Goal: Communication & Community: Connect with others

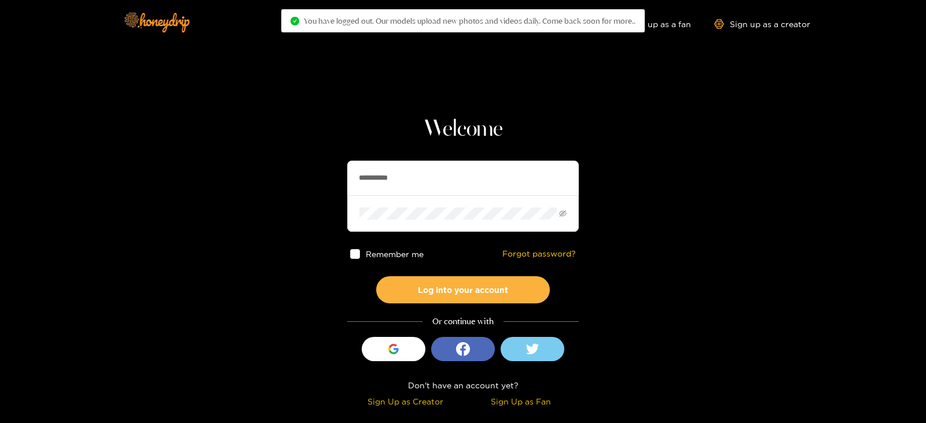
drag, startPoint x: 406, startPoint y: 178, endPoint x: 284, endPoint y: 193, distance: 123.0
click at [284, 193] on section "**********" at bounding box center [463, 205] width 926 height 411
type input "**********"
click at [376, 277] on button "Log into your account" at bounding box center [463, 290] width 174 height 27
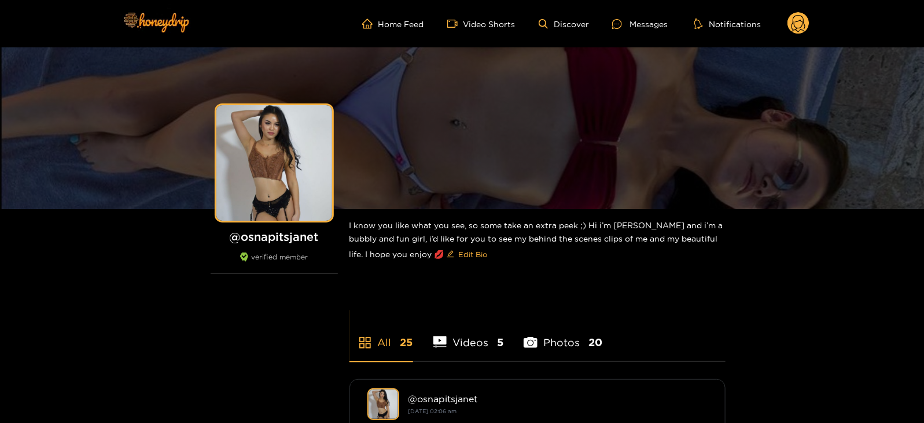
click at [632, 33] on ul "Home Feed Video Shorts Discover Messages Notifications" at bounding box center [585, 23] width 447 height 23
click at [618, 26] on icon at bounding box center [617, 24] width 10 height 10
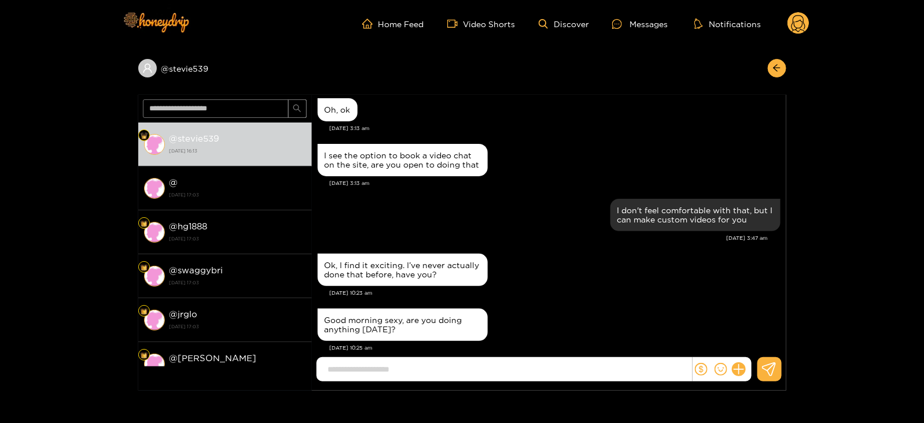
scroll to position [169, 0]
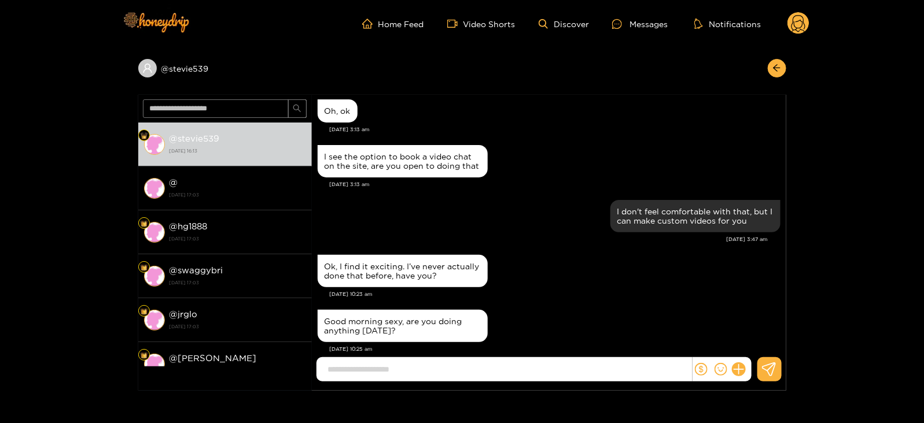
click at [832, 311] on div "@ stevie539 @ stevie539 [DATE] 16:13 @ [DATE] 17:03 @ hg1888 [DATE] 17:03 @ swa…" at bounding box center [462, 219] width 924 height 344
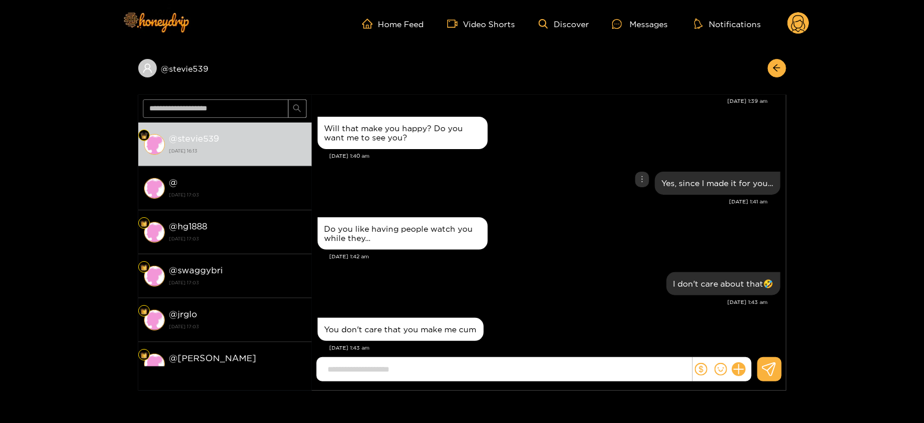
scroll to position [1168, 0]
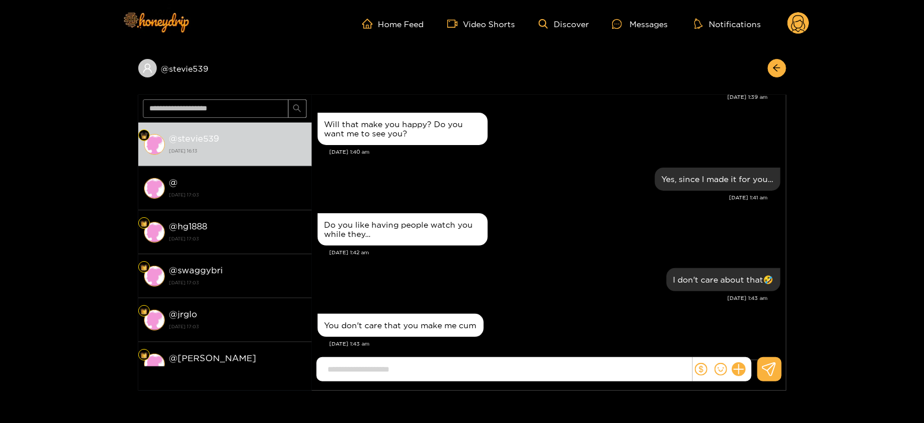
click at [24, 141] on div "@ stevie539 @ stevie539 [DATE] 16:13 @ [DATE] 17:03 @ hg1888 [DATE] 17:03 @ swa…" at bounding box center [462, 219] width 924 height 344
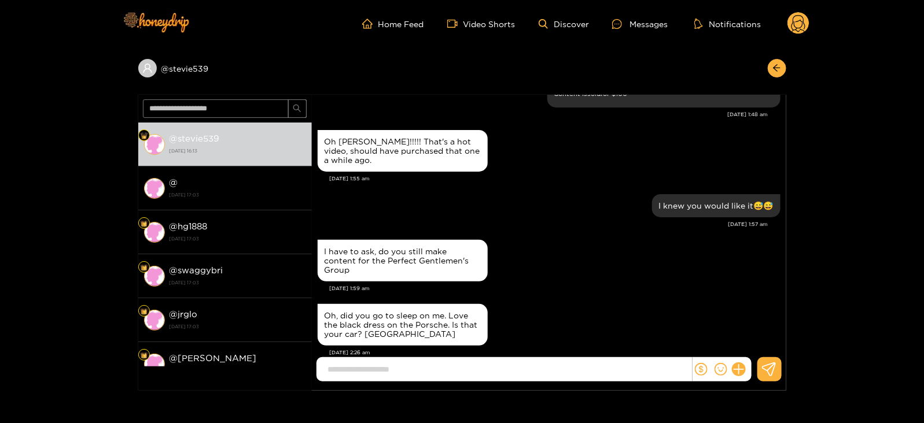
scroll to position [1604, 0]
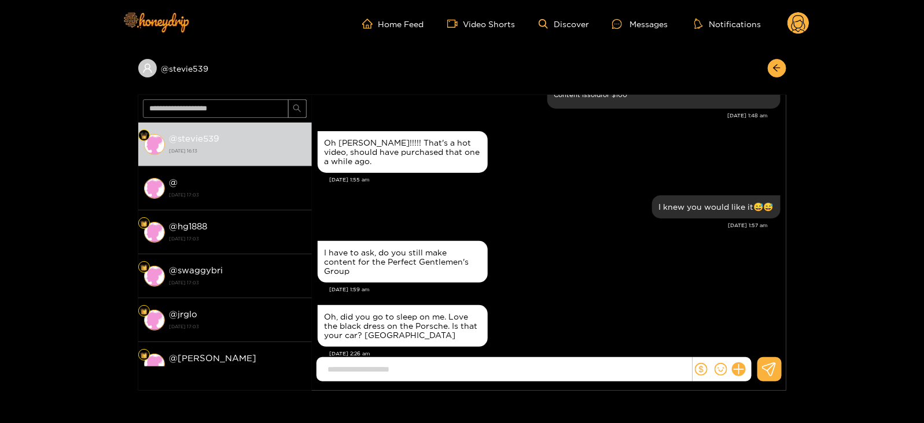
click at [22, 175] on div "@ stevie539 @ stevie539 [DATE] 16:13 @ [DATE] 17:03 @ hg1888 [DATE] 17:03 @ swa…" at bounding box center [462, 219] width 924 height 344
click at [801, 22] on circle at bounding box center [798, 23] width 22 height 22
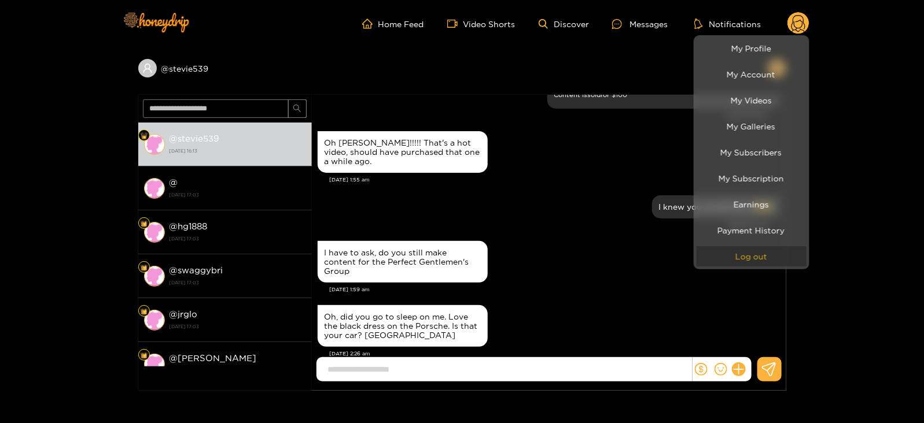
click at [725, 263] on button "Log out" at bounding box center [752, 256] width 110 height 20
